Goal: Task Accomplishment & Management: Manage account settings

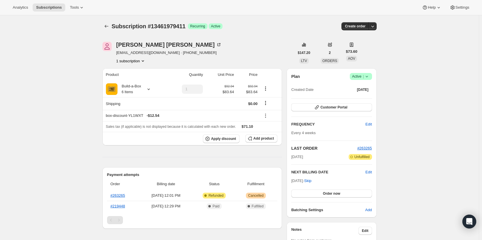
click at [368, 73] on span "Success Active |" at bounding box center [361, 76] width 22 height 7
click at [366, 96] on span "Cancel subscription" at bounding box center [363, 98] width 33 height 4
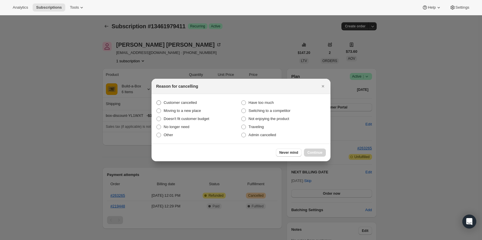
click at [167, 102] on span "Customer cancelled" at bounding box center [180, 103] width 33 height 4
click at [157, 101] on input "Customer cancelled" at bounding box center [157, 101] width 0 height 0
radio input "true"
click at [319, 154] on span "Continue" at bounding box center [315, 152] width 15 height 5
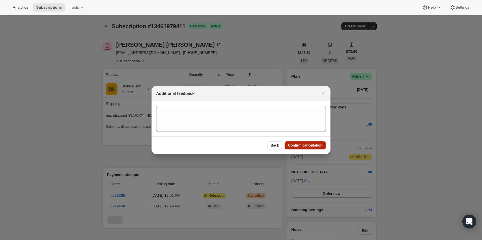
click at [314, 148] on button "Confirm cancellation" at bounding box center [305, 146] width 41 height 8
